Goal: Navigation & Orientation: Find specific page/section

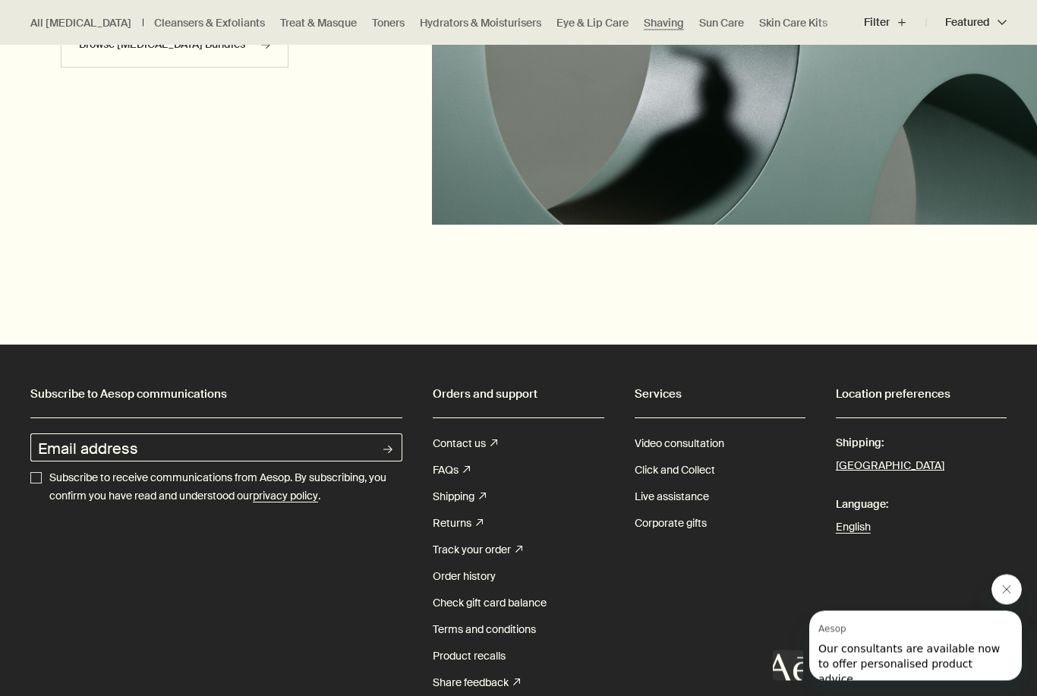
scroll to position [2464, 0]
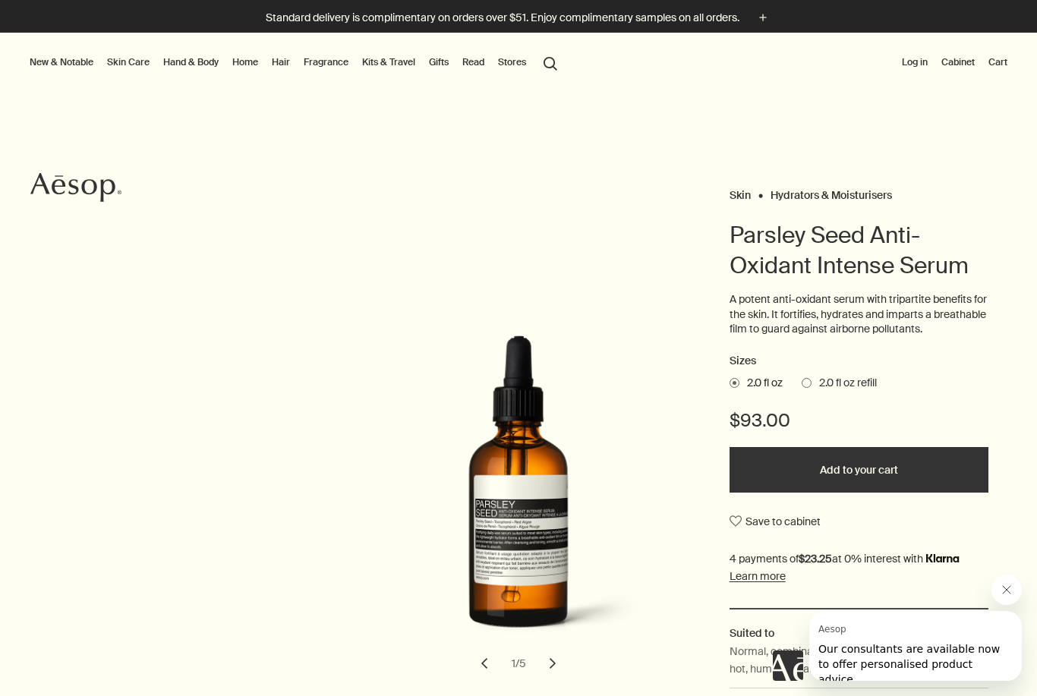
click at [118, 65] on link "Skin Care" at bounding box center [128, 62] width 49 height 18
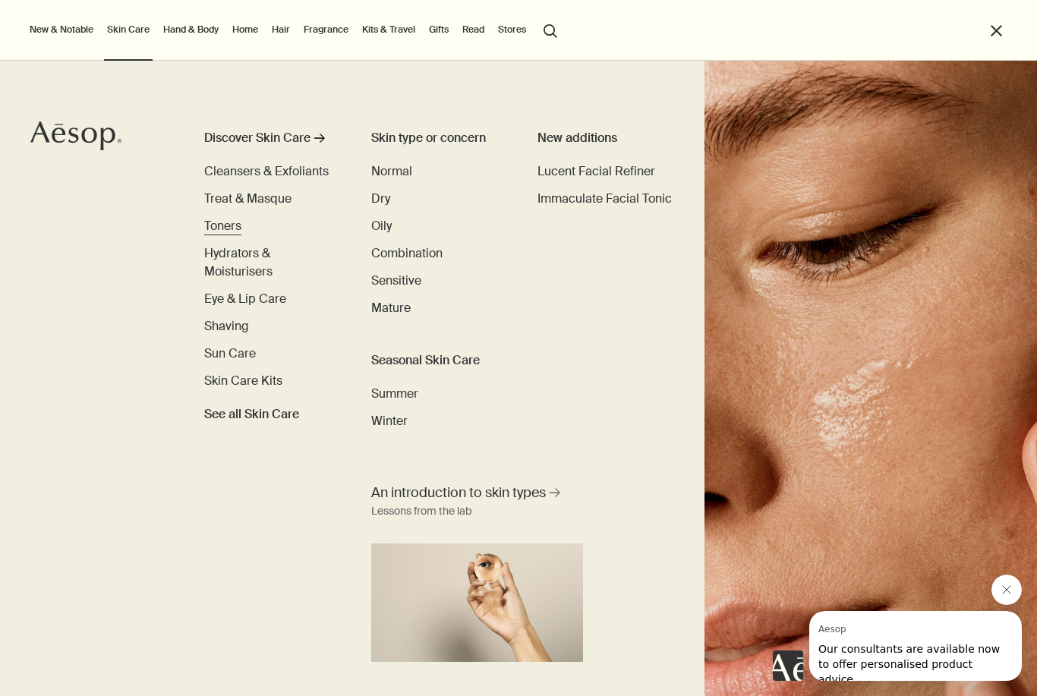
click at [224, 228] on span "Toners" at bounding box center [222, 226] width 37 height 16
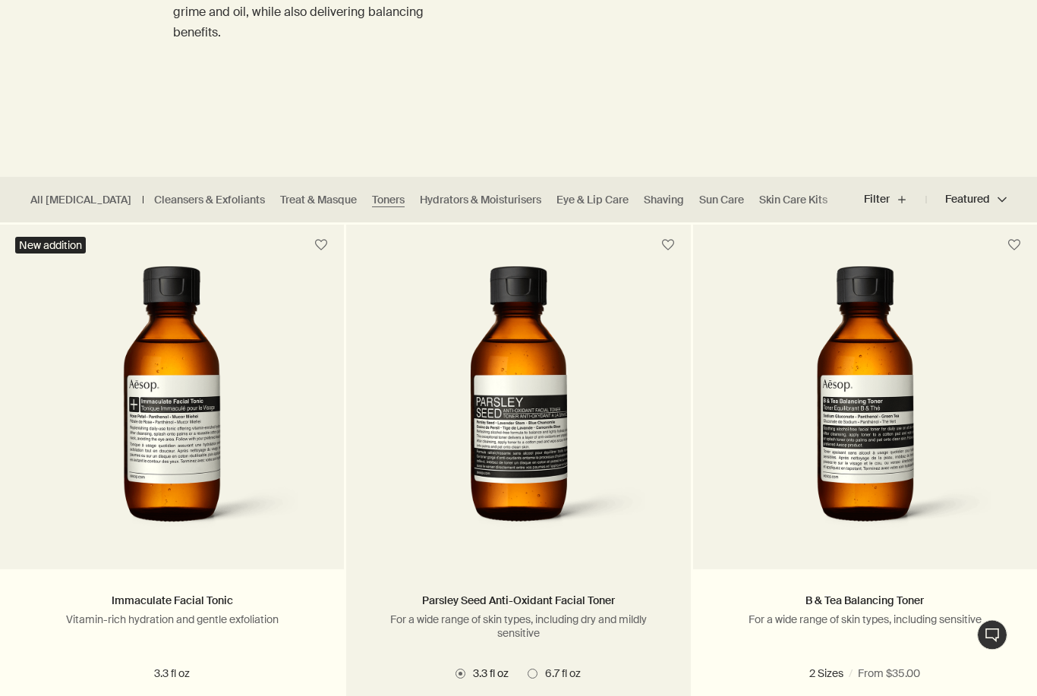
scroll to position [258, 0]
click at [452, 329] on img at bounding box center [518, 406] width 276 height 281
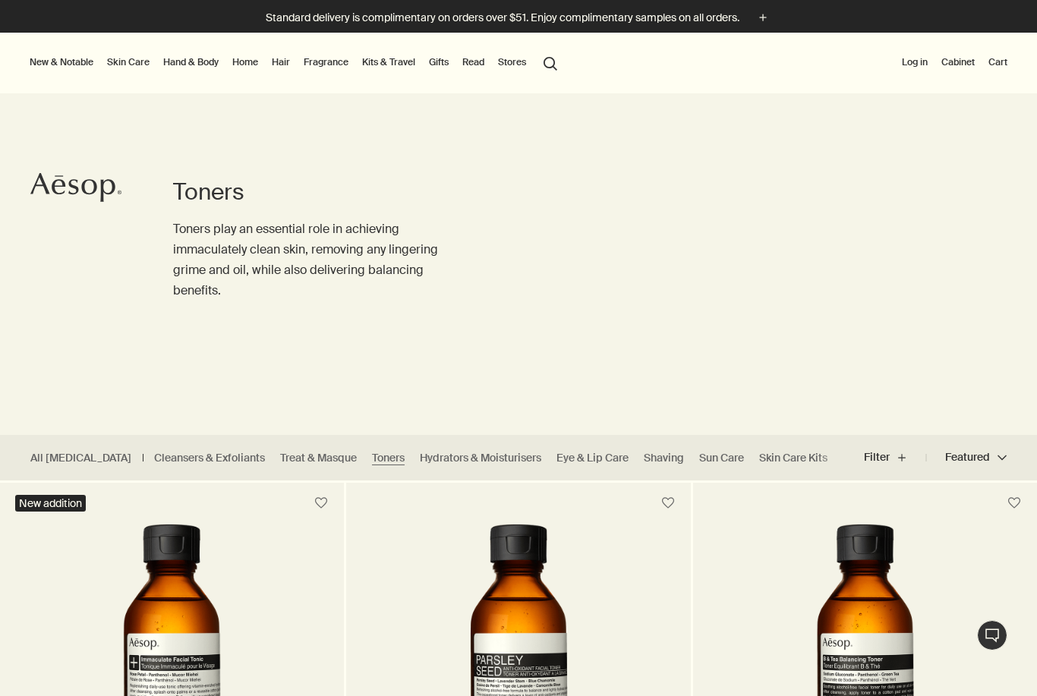
click at [551, 64] on button "search Search" at bounding box center [550, 62] width 27 height 29
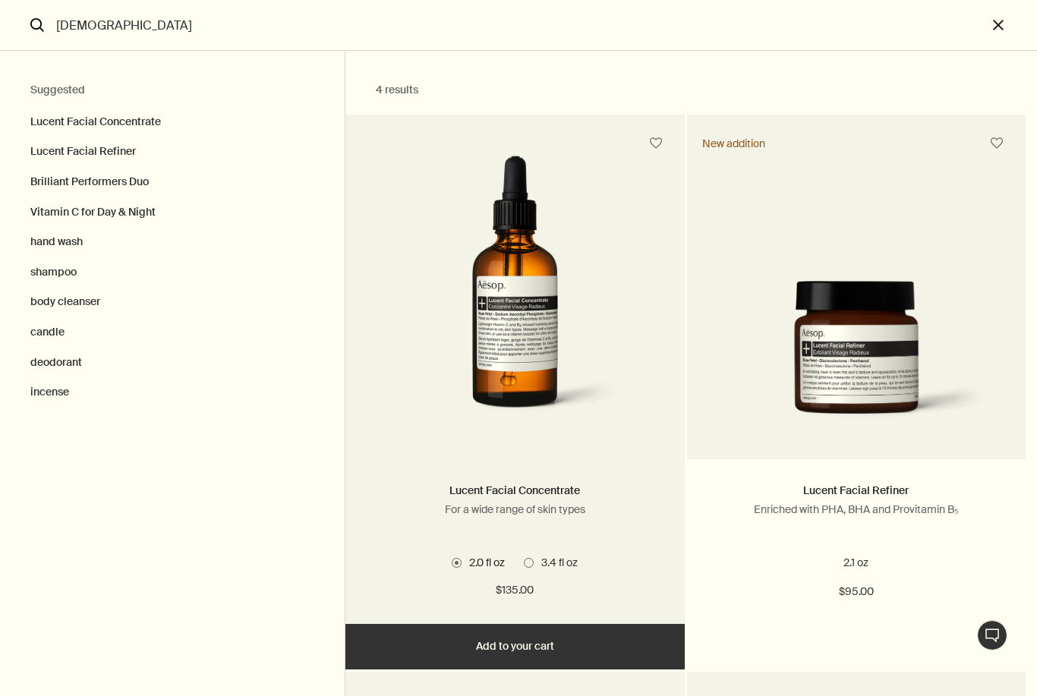
type input "luucen"
click at [493, 284] on img "Search" at bounding box center [515, 296] width 288 height 281
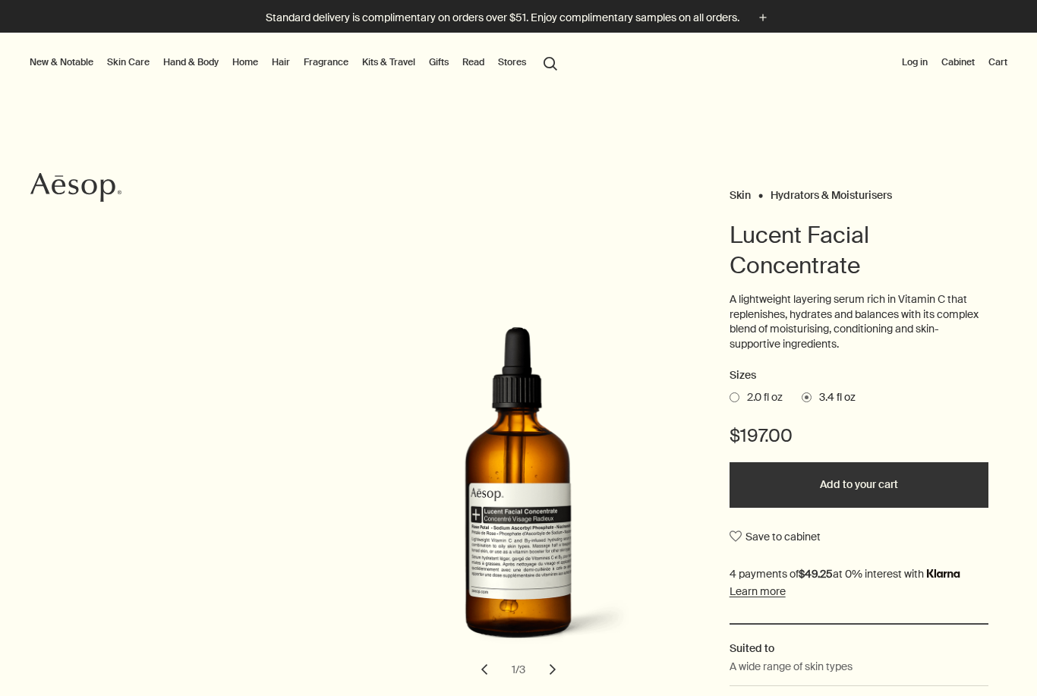
click at [736, 395] on span at bounding box center [734, 397] width 10 height 10
click at [729, 395] on input "2.0 fl oz" at bounding box center [729, 395] width 0 height 10
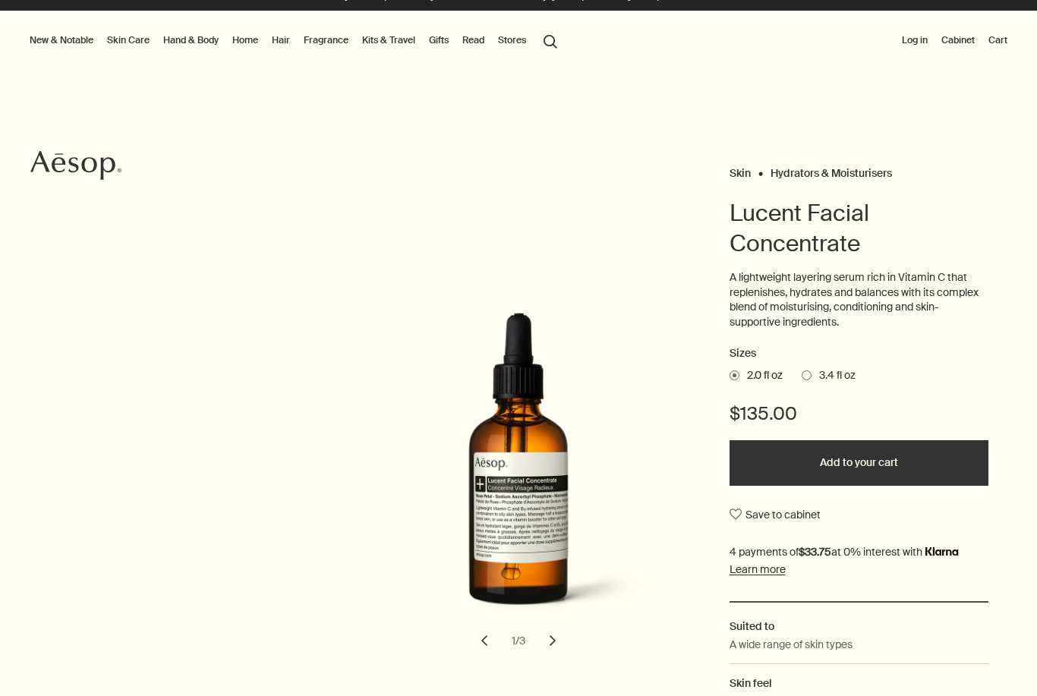
scroll to position [10, 0]
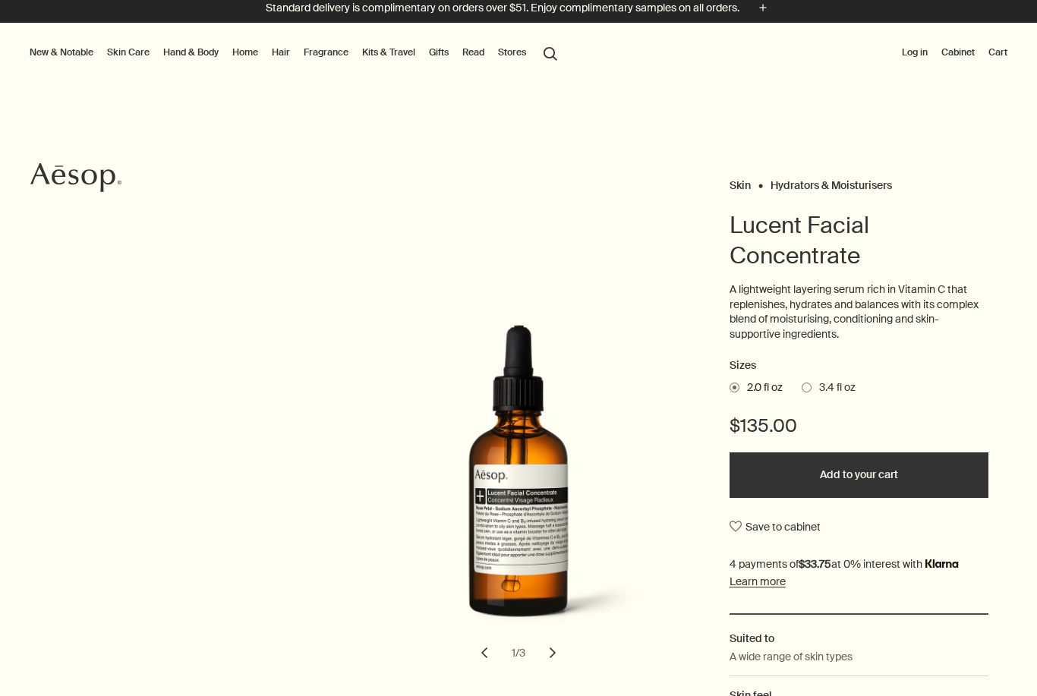
click at [132, 55] on link "Skin Care" at bounding box center [128, 52] width 49 height 18
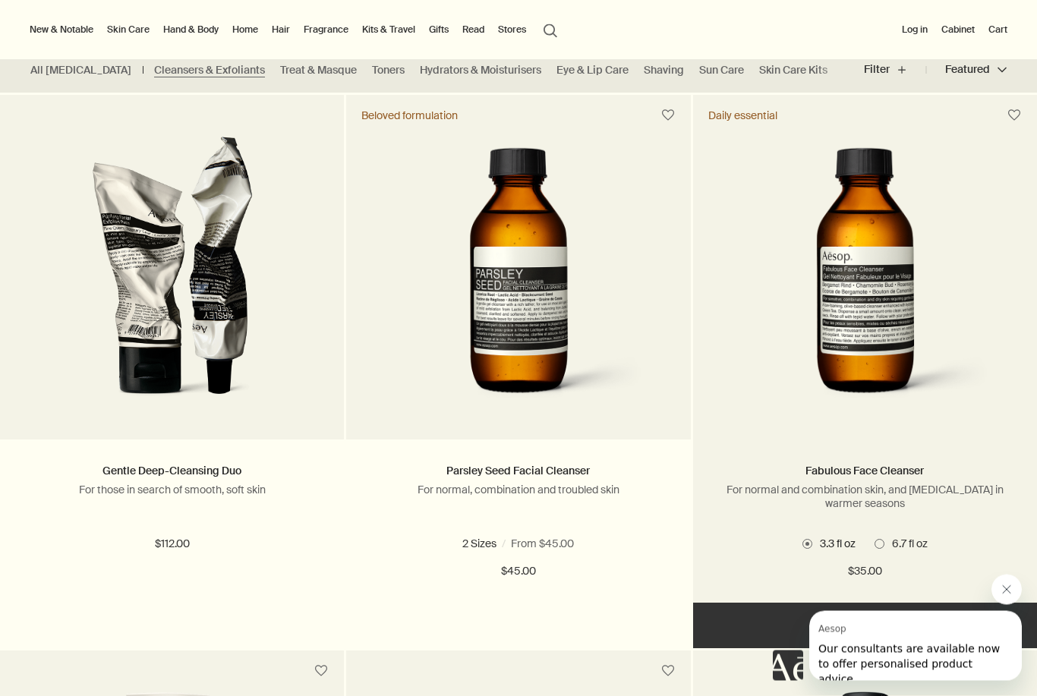
scroll to position [388, 0]
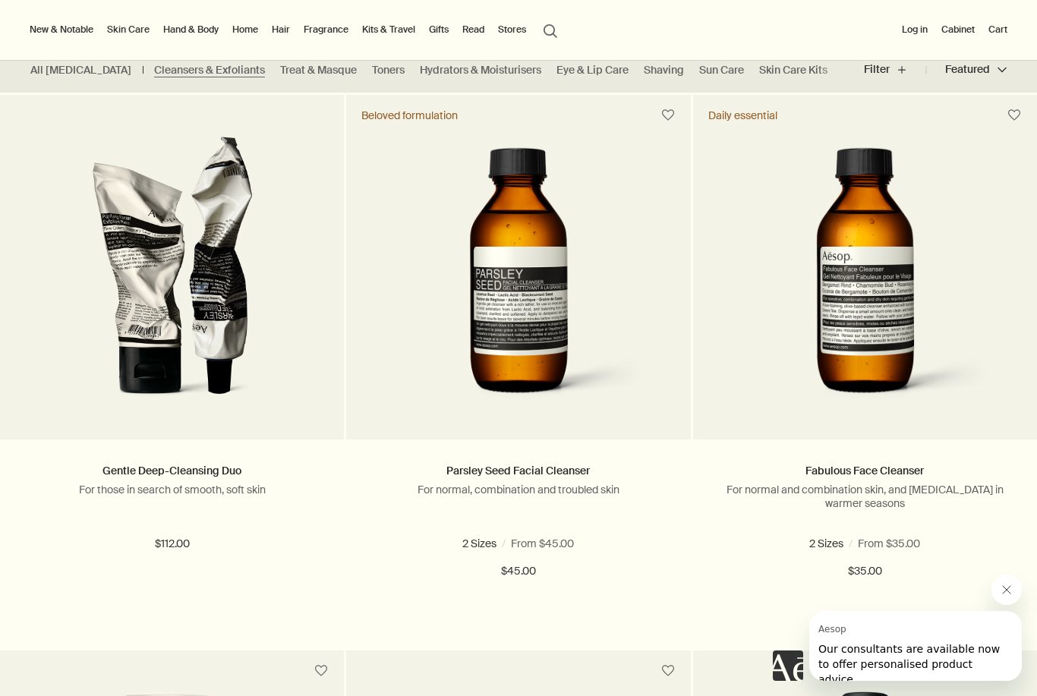
click at [132, 28] on link "Skin Care" at bounding box center [128, 29] width 49 height 18
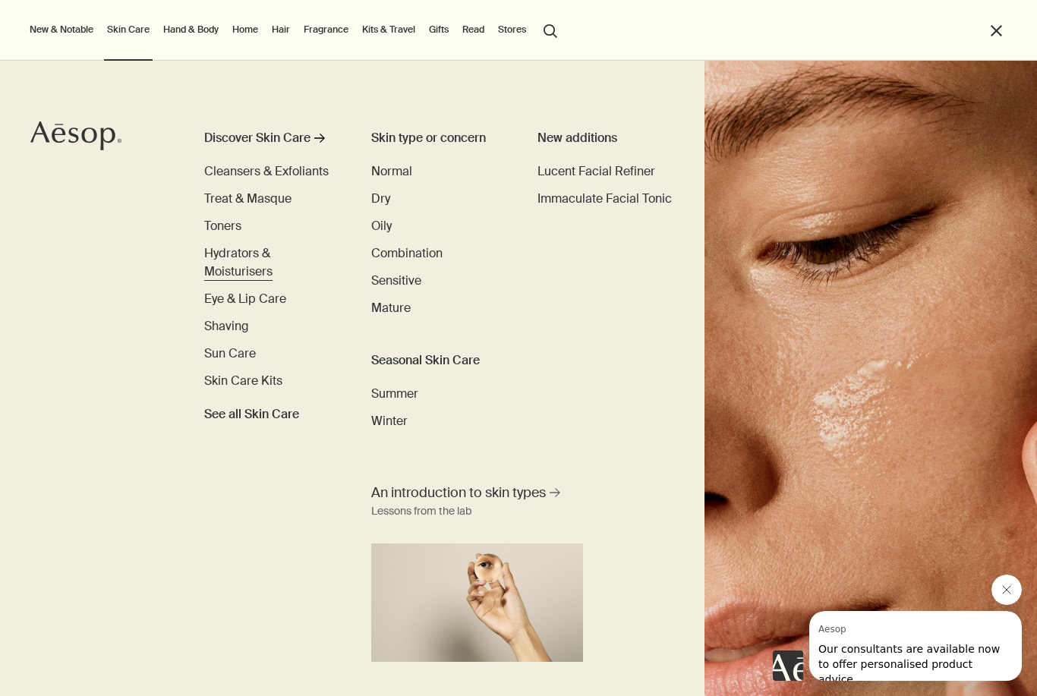
click at [220, 263] on span "Hydrators & Moisturisers" at bounding box center [238, 262] width 68 height 34
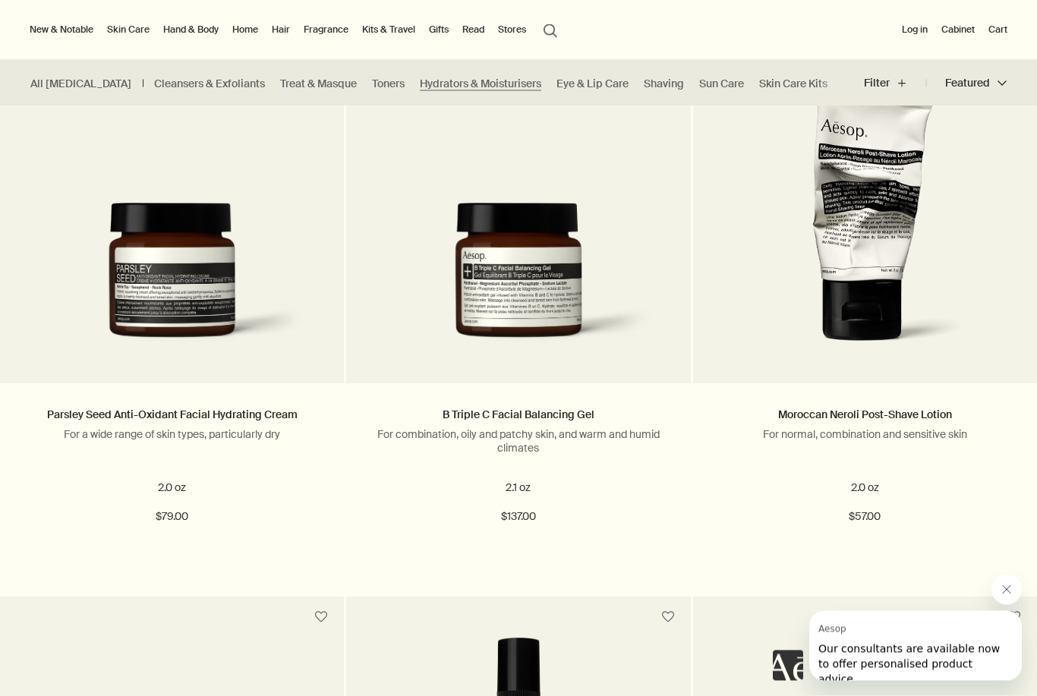
scroll to position [1557, 0]
click at [144, 30] on link "Skin Care" at bounding box center [128, 29] width 49 height 18
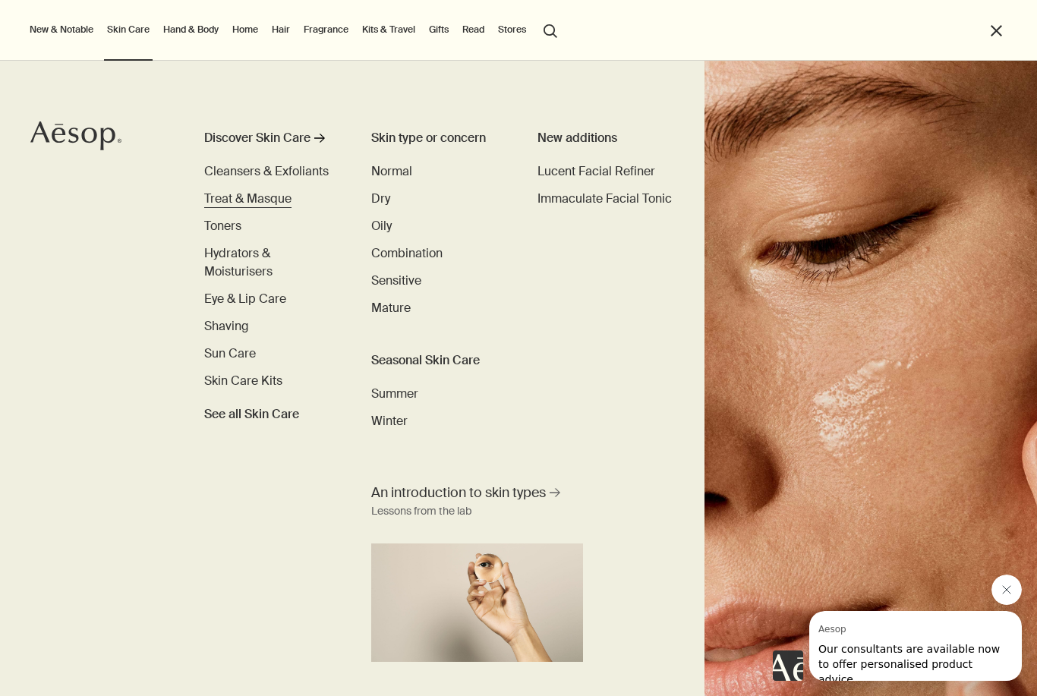
click at [254, 200] on span "Treat & Masque" at bounding box center [247, 199] width 87 height 16
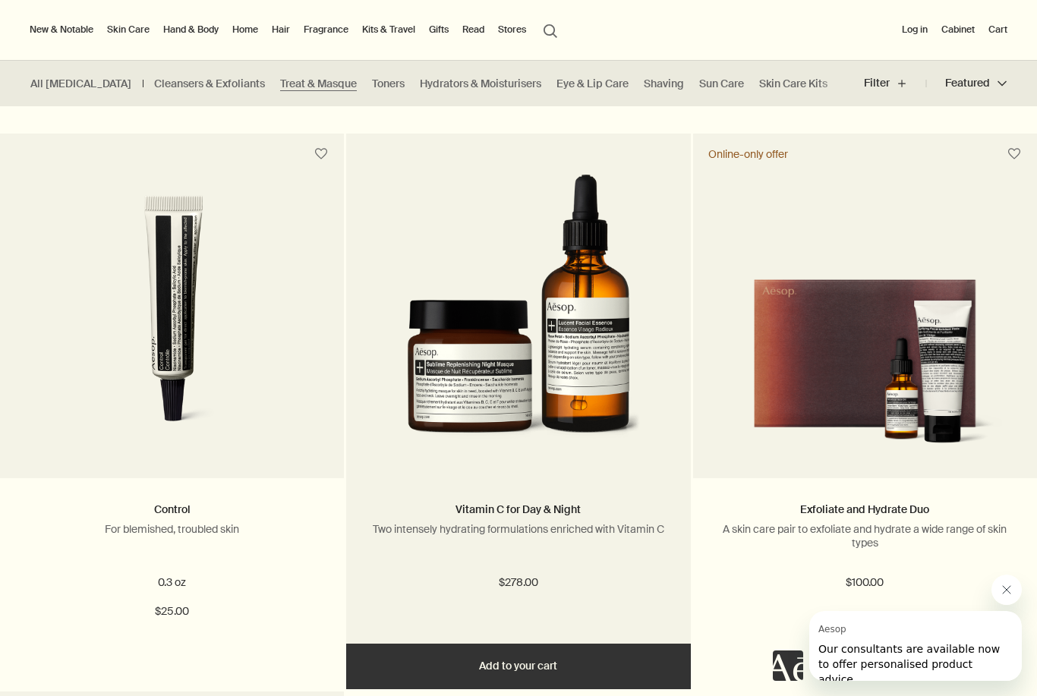
scroll to position [1891, 0]
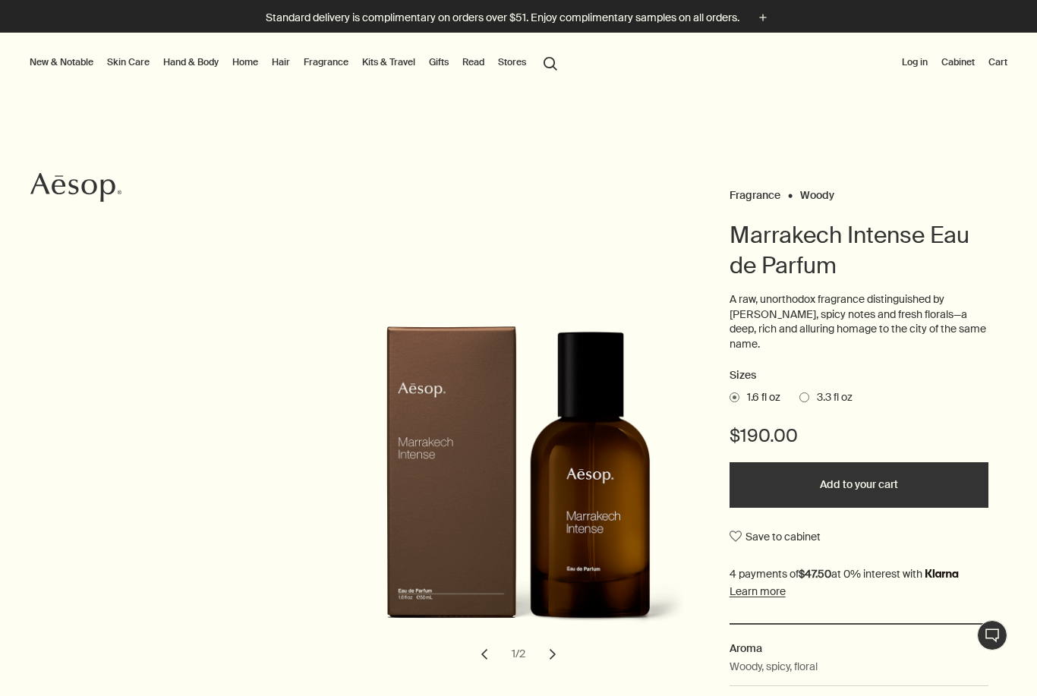
click at [807, 392] on span at bounding box center [804, 397] width 10 height 10
click at [799, 390] on input "3.3 fl oz" at bounding box center [799, 395] width 0 height 10
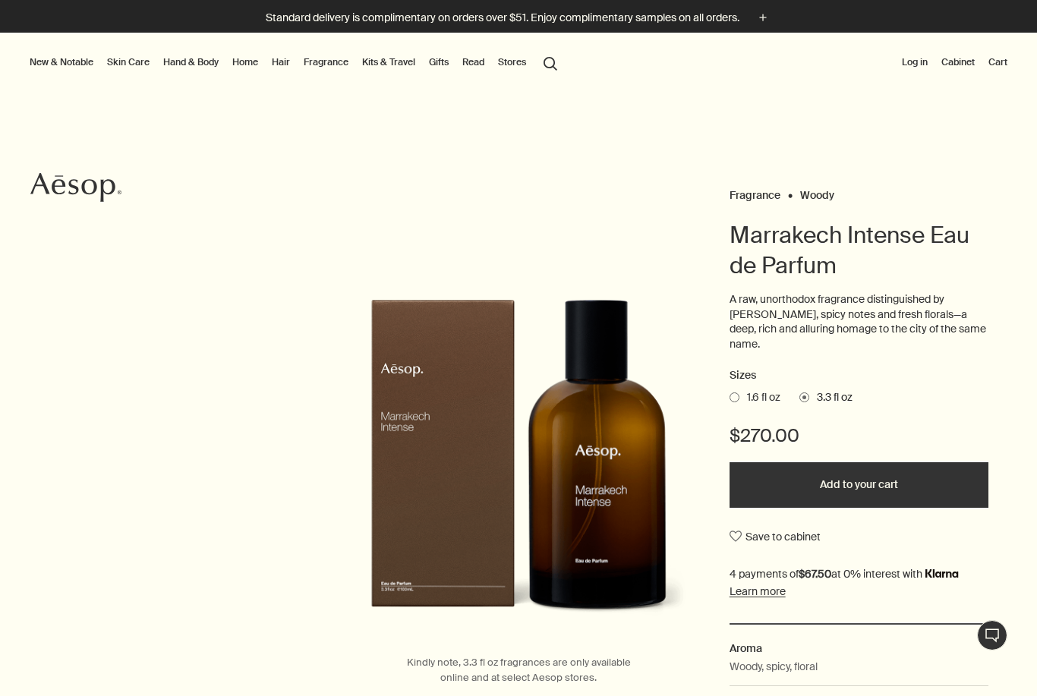
click at [740, 390] on span "1.6 fl oz" at bounding box center [759, 397] width 41 height 15
click at [729, 390] on input "1.6 fl oz" at bounding box center [729, 395] width 0 height 10
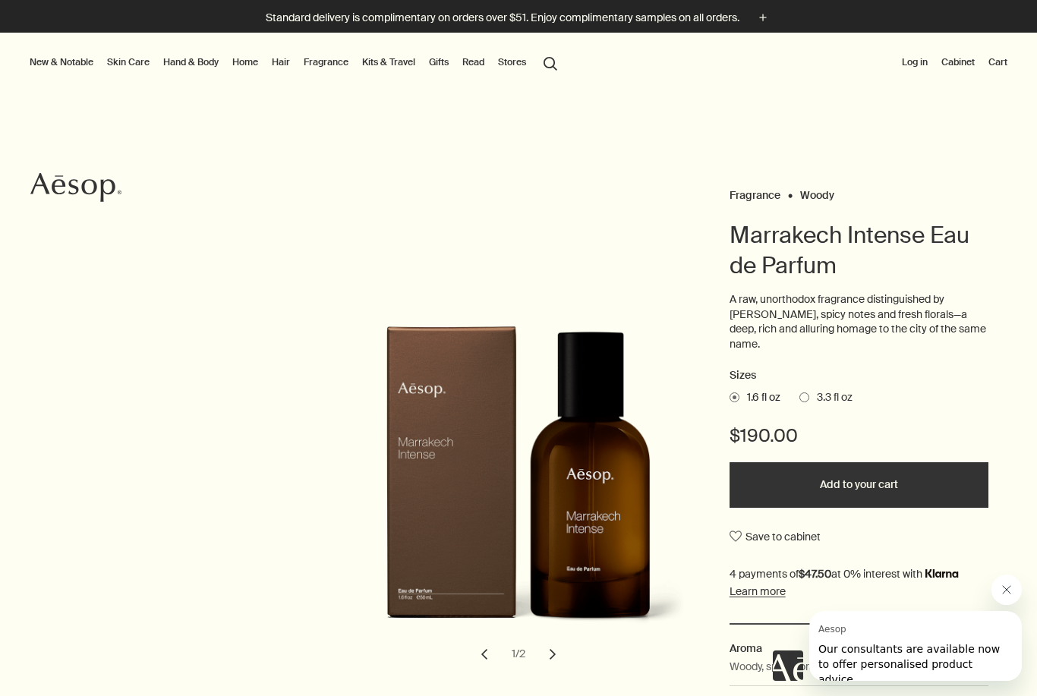
click at [810, 390] on label "3.3 fl oz" at bounding box center [825, 397] width 53 height 15
click at [799, 390] on input "3.3 fl oz" at bounding box center [799, 395] width 0 height 10
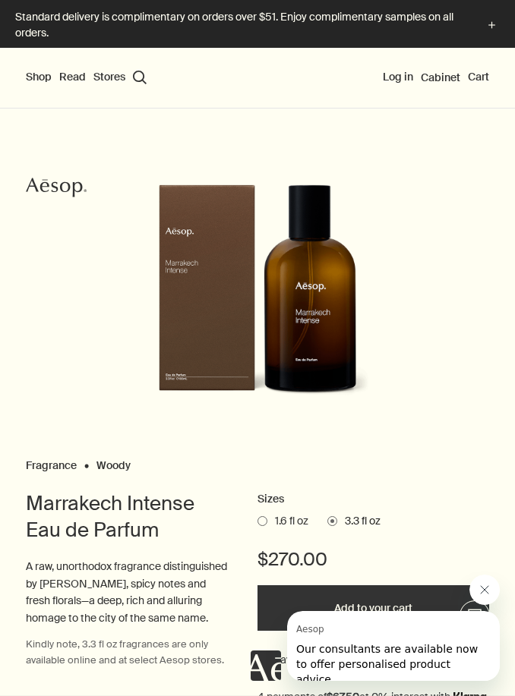
click at [75, 52] on div "Shop New & Notable Skin Care Hand & Body Home Hair Fragrance Kits & Travel Gift…" at bounding box center [257, 78] width 515 height 61
click at [43, 81] on button "Shop" at bounding box center [39, 77] width 26 height 15
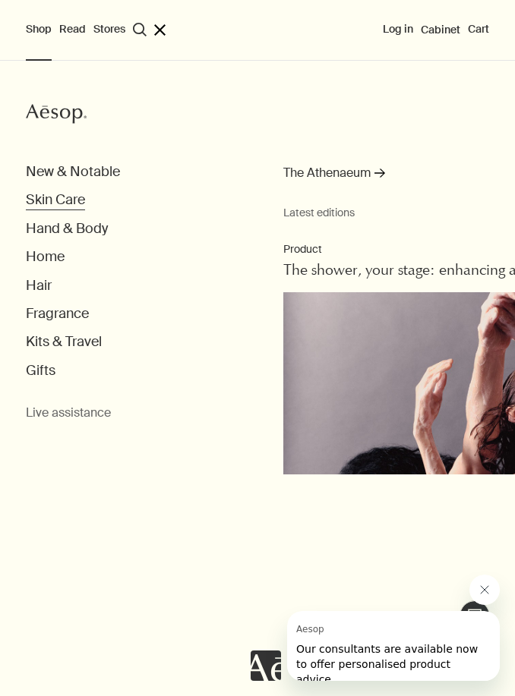
click at [65, 204] on button "Skin Care" at bounding box center [55, 199] width 59 height 17
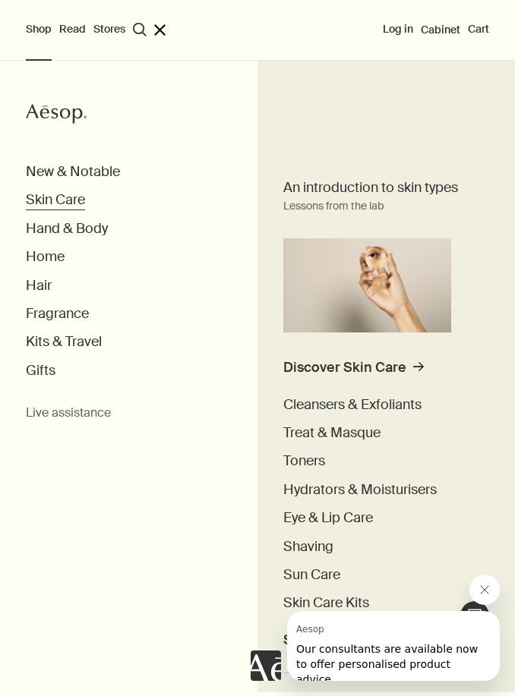
click at [49, 198] on button "Skin Care" at bounding box center [55, 199] width 59 height 17
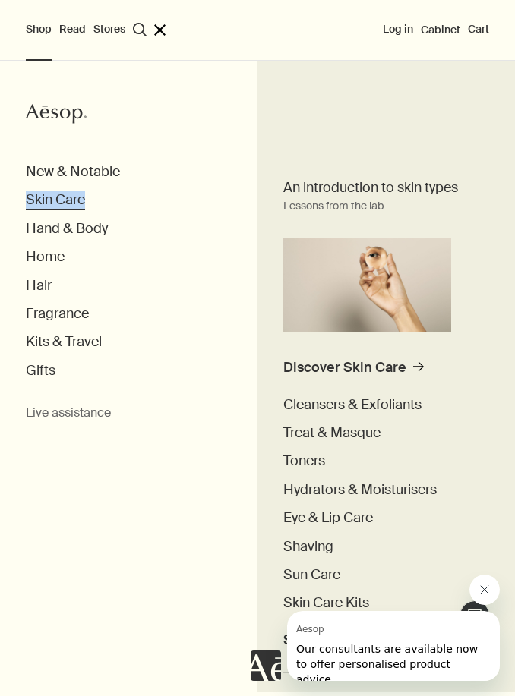
click at [49, 198] on button "Skin Care" at bounding box center [55, 199] width 59 height 17
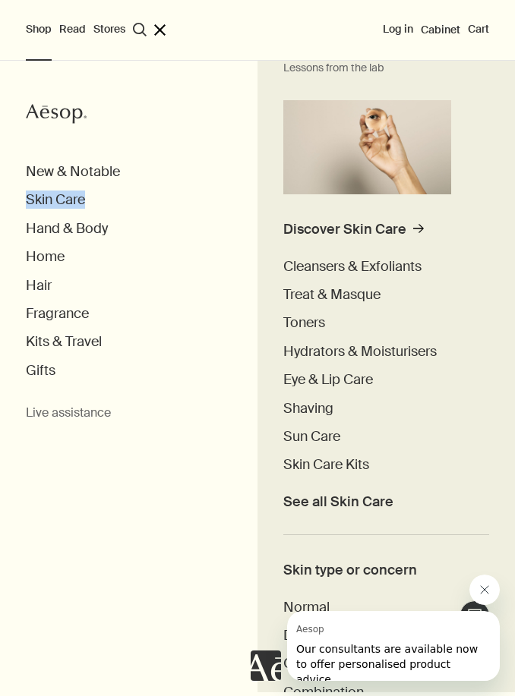
scroll to position [137, 0]
drag, startPoint x: 263, startPoint y: 313, endPoint x: -1, endPoint y: -1, distance: 410.0
click at [0, 0] on html "Skip to main content Standard delivery is complimentary on orders over $51. Enj…" at bounding box center [257, 348] width 515 height 696
click at [340, 268] on span "Cleansers & Exfoliants" at bounding box center [352, 267] width 138 height 18
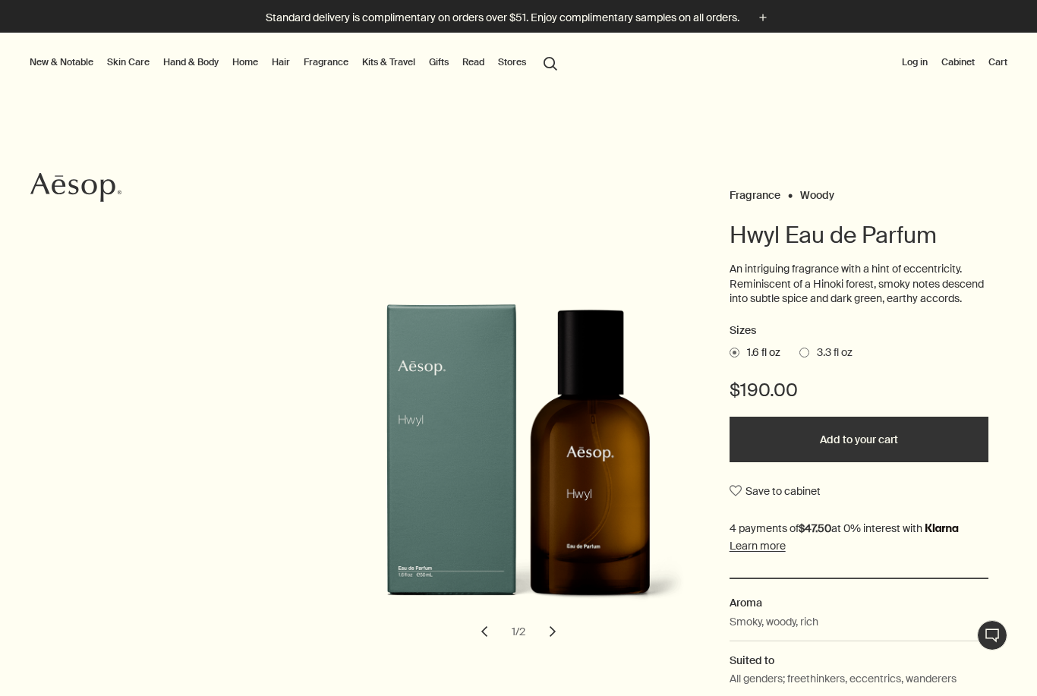
click at [332, 63] on link "Fragrance" at bounding box center [326, 62] width 51 height 18
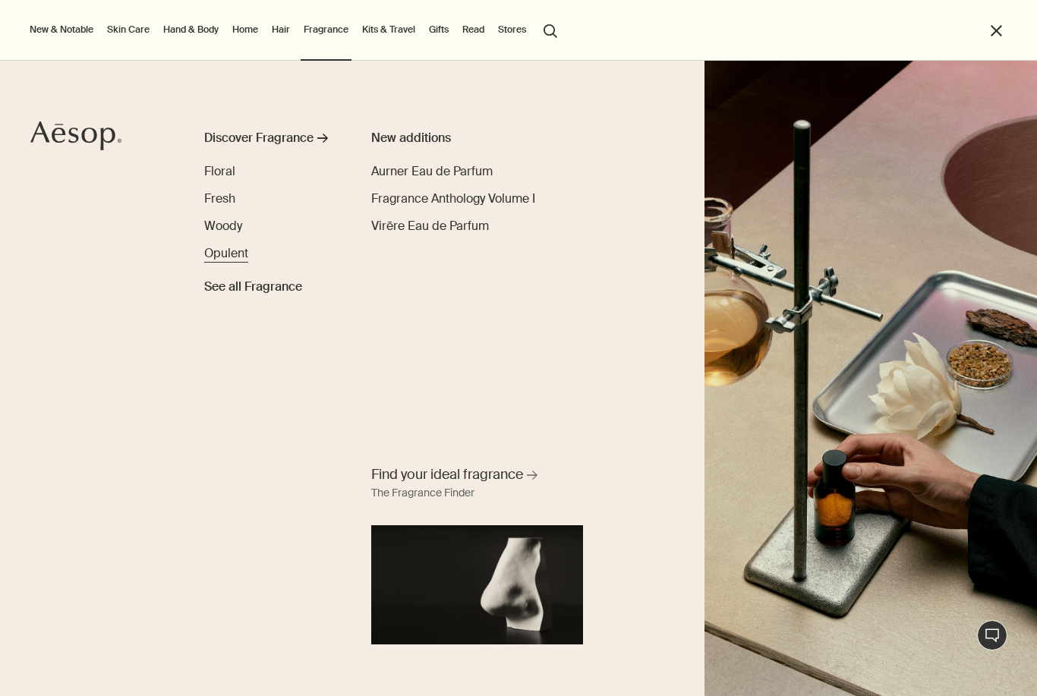
click at [224, 247] on span "Opulent" at bounding box center [226, 253] width 44 height 16
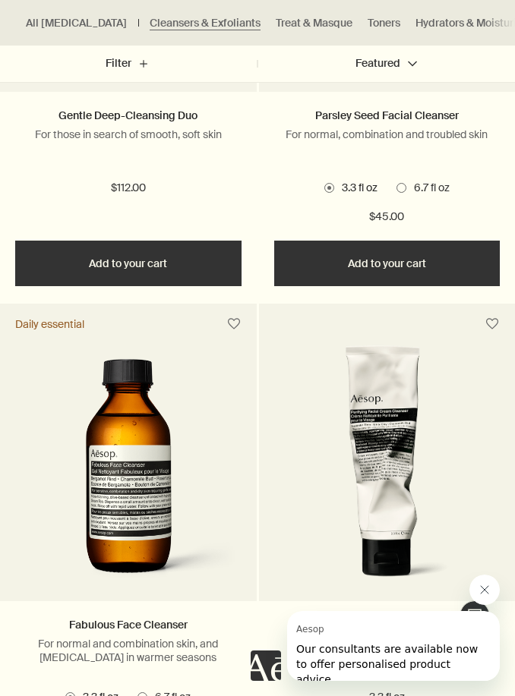
click at [140, 695] on span at bounding box center [142, 697] width 10 height 10
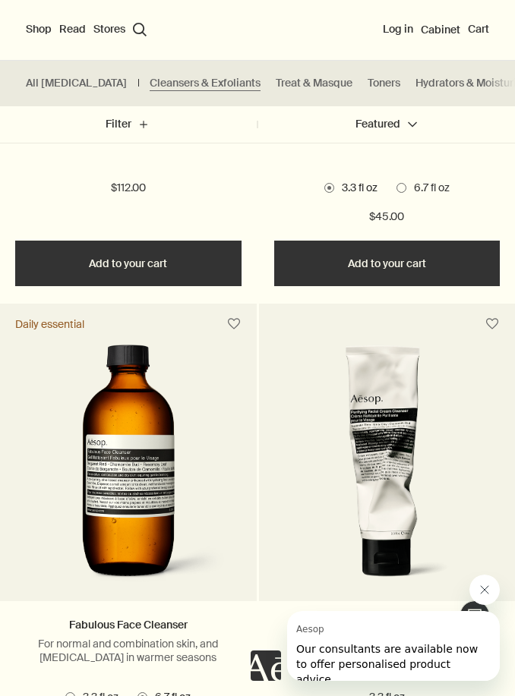
scroll to position [751, 0]
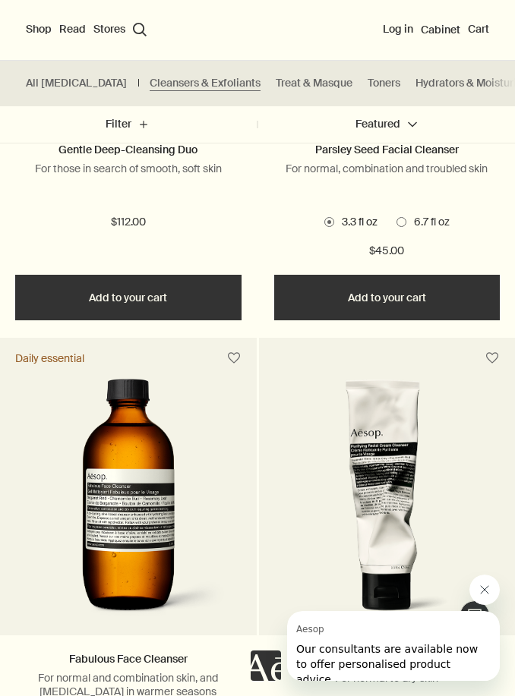
click at [403, 223] on span at bounding box center [401, 222] width 10 height 10
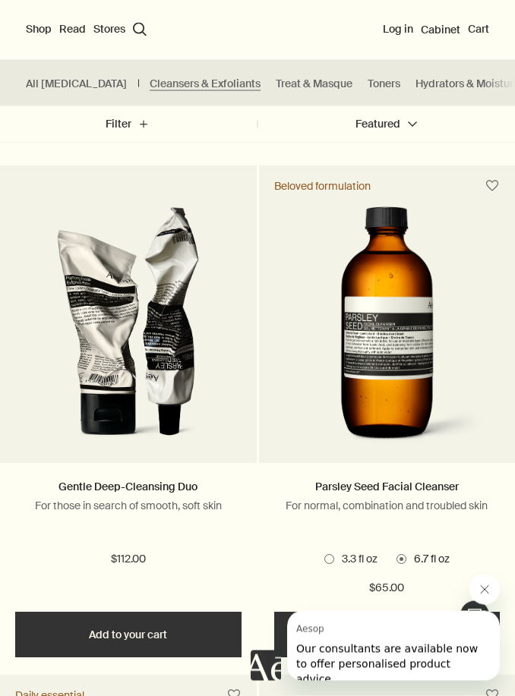
scroll to position [317, 0]
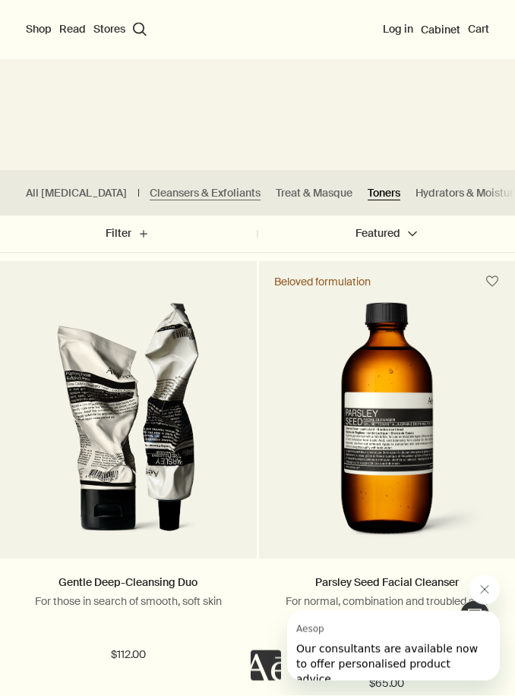
click at [367, 197] on link "Toners" at bounding box center [383, 194] width 33 height 14
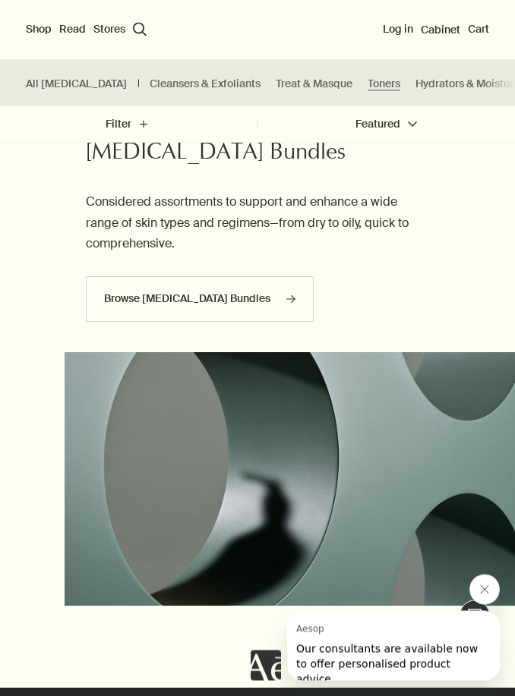
scroll to position [2024, 0]
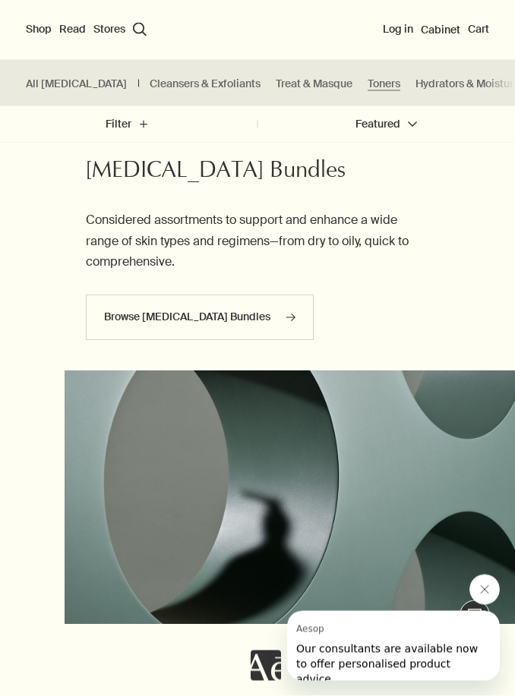
click at [211, 172] on h2 "Skin Care Bundles" at bounding box center [257, 173] width 343 height 30
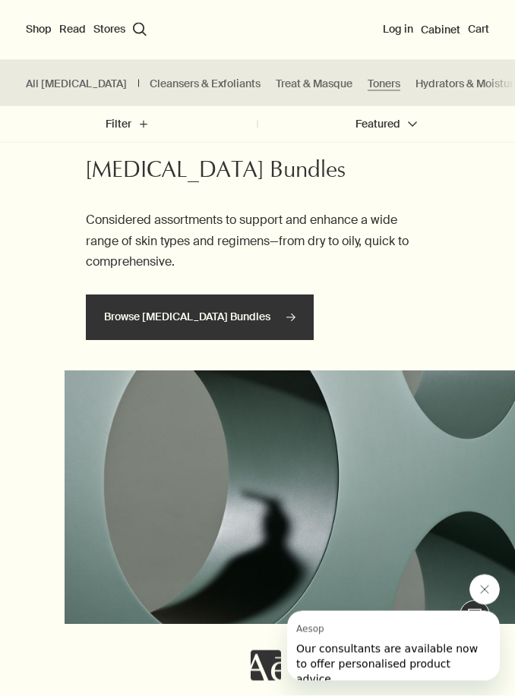
click at [188, 317] on link "Browse Skin Care Bundles rightArrow" at bounding box center [200, 318] width 228 height 46
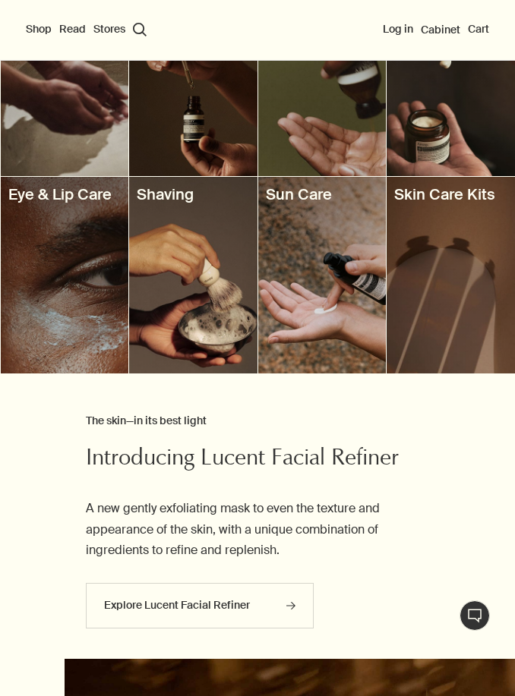
scroll to position [761, 0]
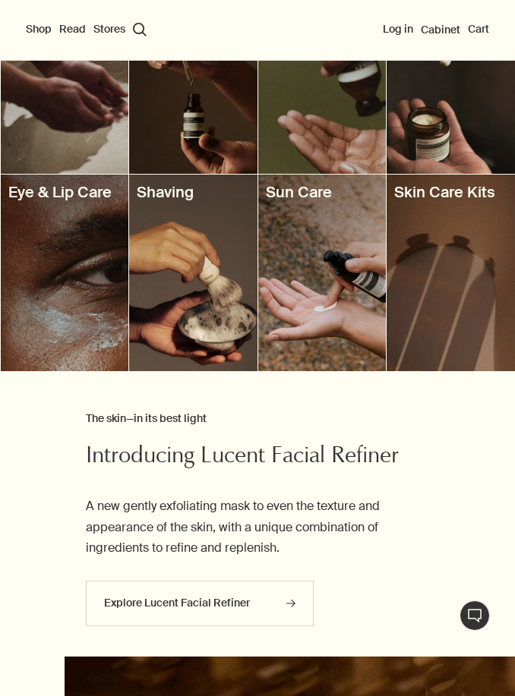
click at [184, 291] on div at bounding box center [193, 273] width 128 height 197
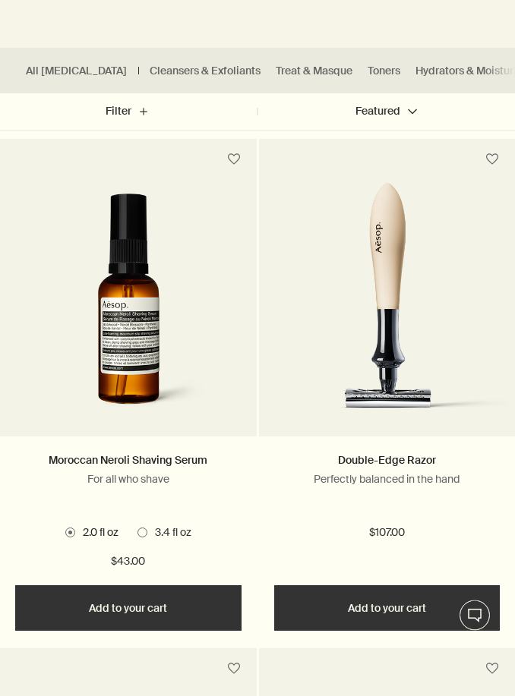
scroll to position [480, 0]
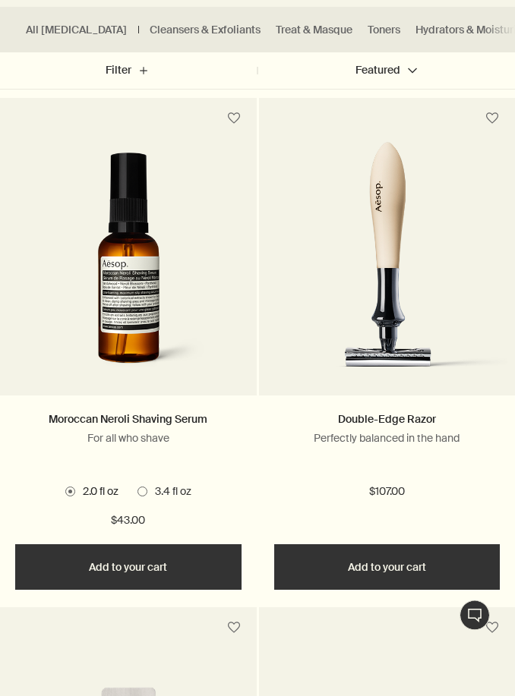
click at [143, 491] on span at bounding box center [142, 492] width 10 height 10
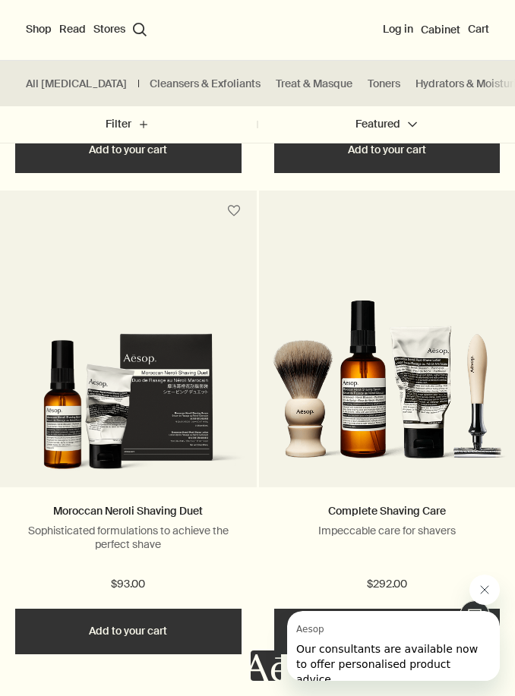
scroll to position [1888, 0]
click at [171, 433] on img at bounding box center [128, 407] width 241 height 146
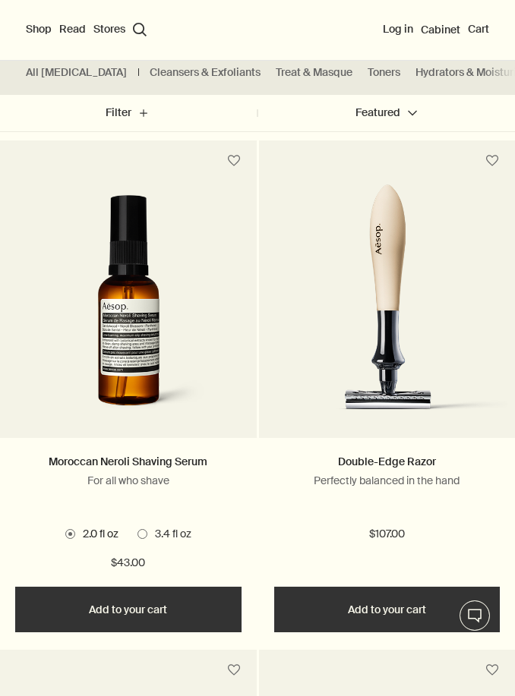
scroll to position [437, 0]
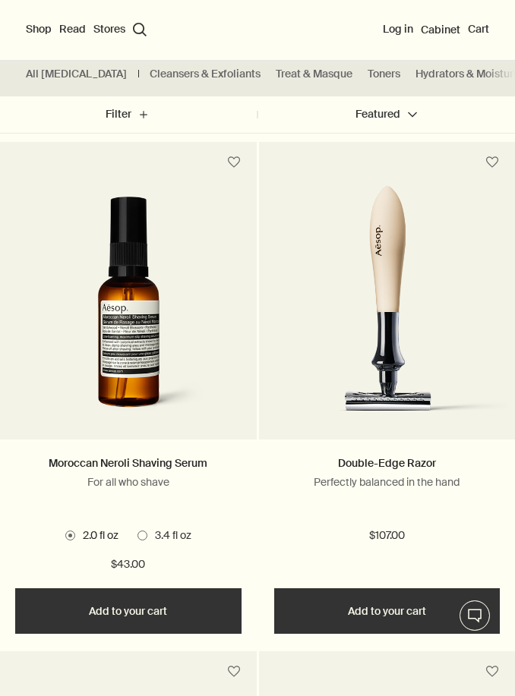
click at [153, 534] on span "3.4 fl oz" at bounding box center [169, 535] width 44 height 15
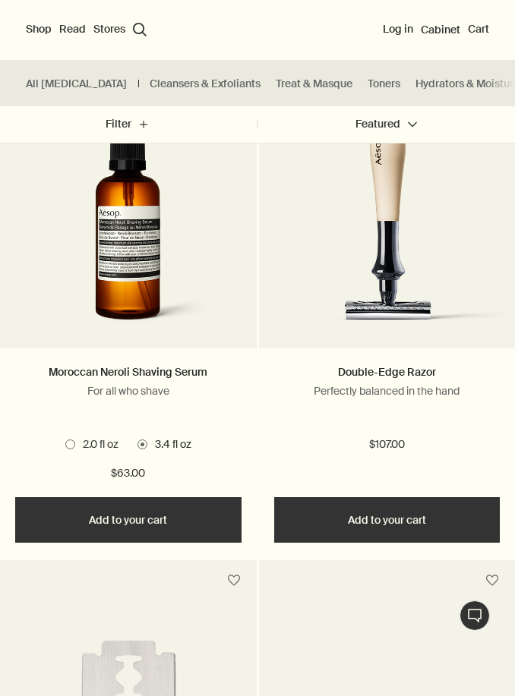
scroll to position [520, 0]
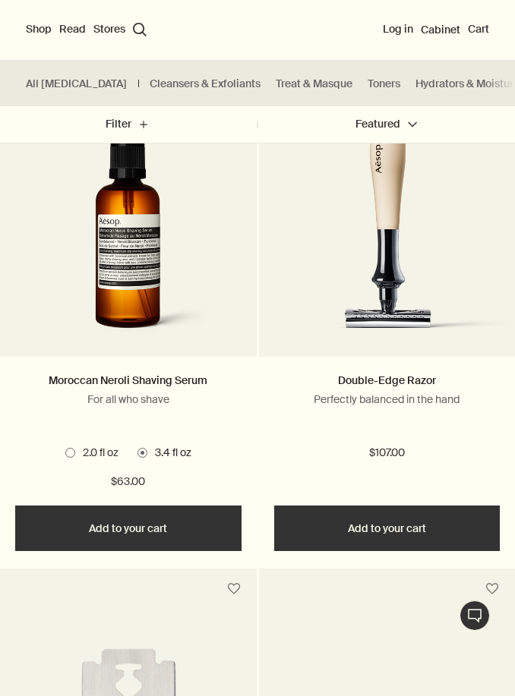
click at [71, 454] on span at bounding box center [70, 453] width 10 height 10
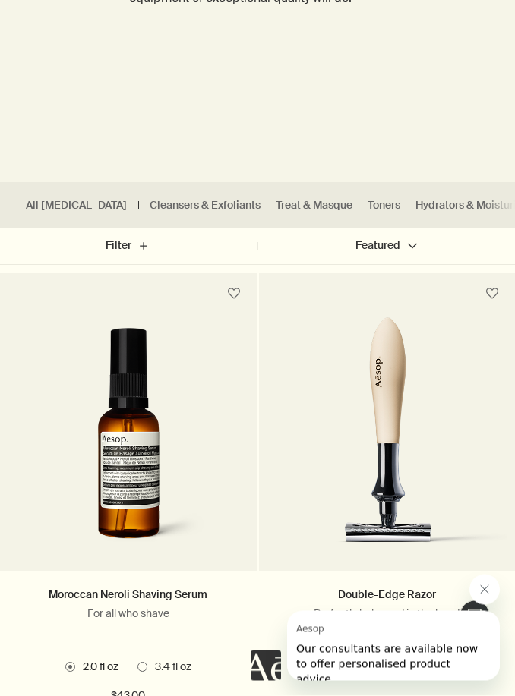
scroll to position [306, 0]
click at [149, 667] on span "3.4 fl oz" at bounding box center [169, 667] width 44 height 15
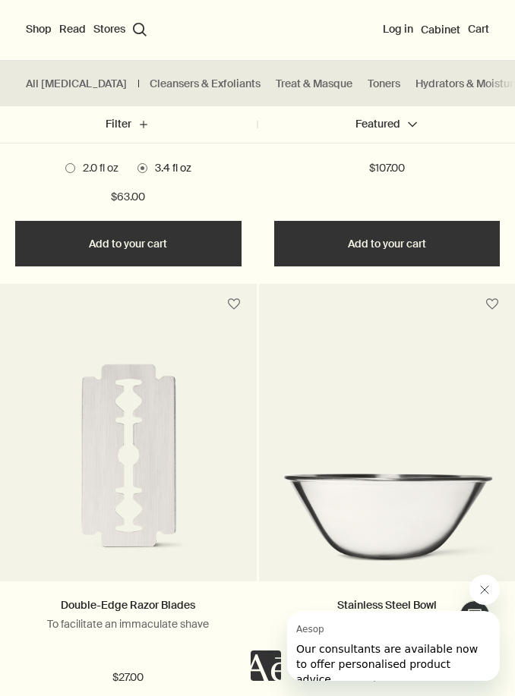
scroll to position [694, 0]
